Goal: Navigation & Orientation: Find specific page/section

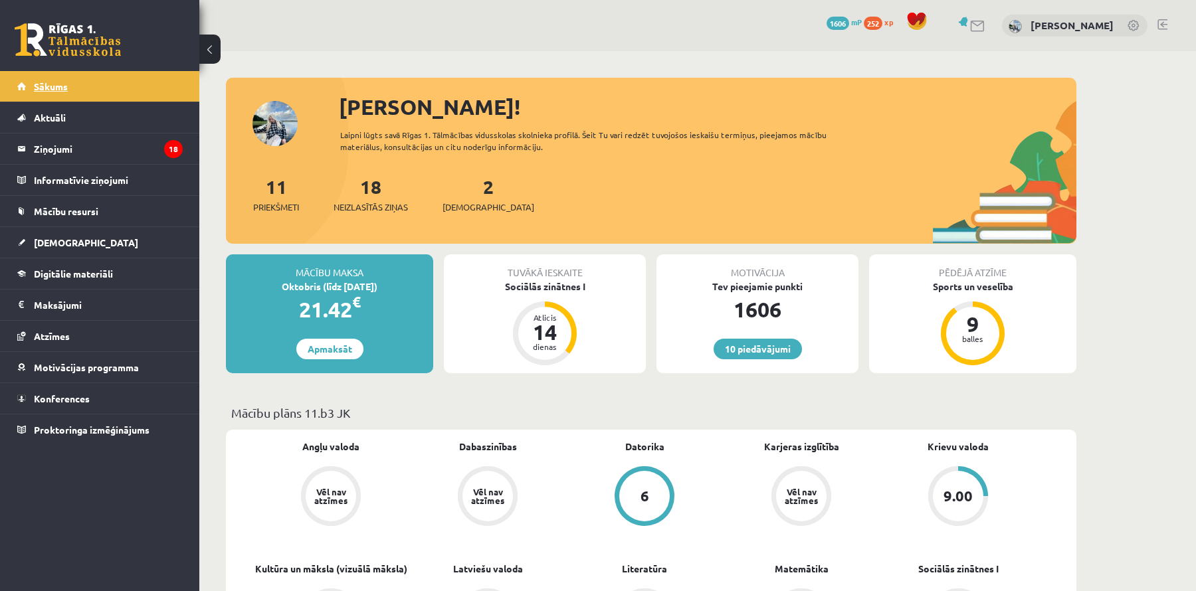
click at [101, 81] on link "Sākums" at bounding box center [99, 86] width 165 height 31
click at [46, 74] on link "Sākums" at bounding box center [99, 86] width 165 height 31
